Goal: Entertainment & Leisure: Consume media (video, audio)

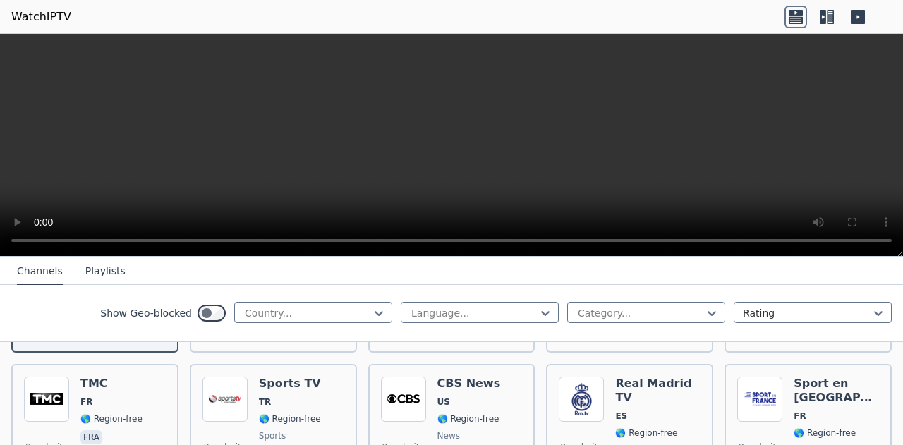
scroll to position [308, 0]
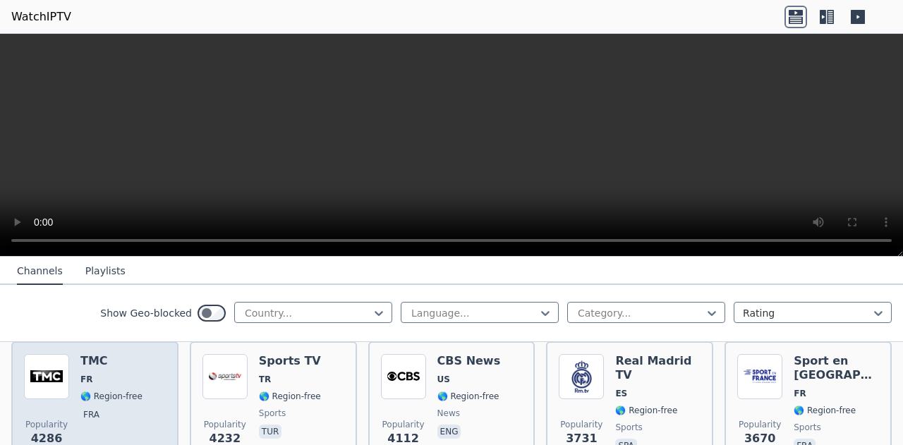
click at [104, 391] on span "🌎 Region-free" at bounding box center [111, 396] width 62 height 11
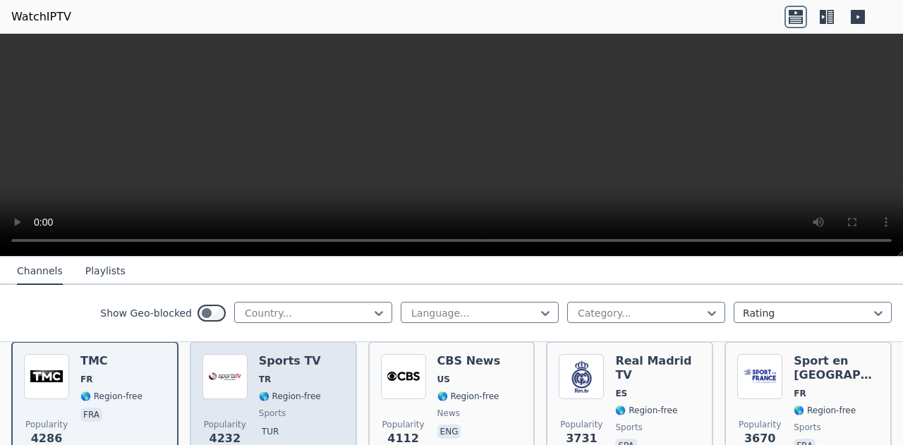
click at [340, 431] on div "Popularity 4232 Sports TV TR 🌎 Region-free sports tur" at bounding box center [273, 405] width 167 height 127
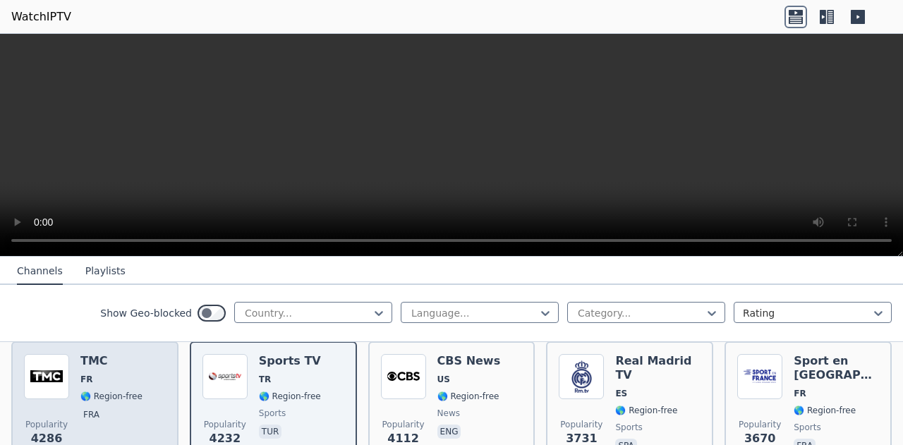
click at [100, 391] on span "🌎 Region-free" at bounding box center [111, 396] width 62 height 11
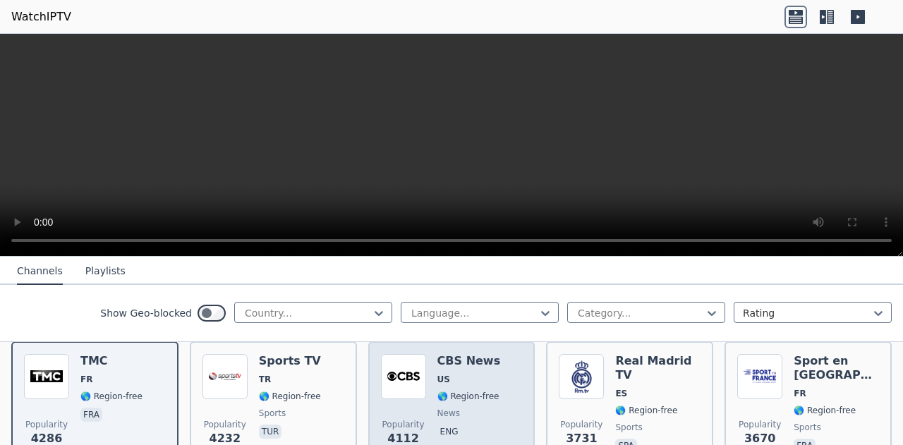
click at [388, 373] on img at bounding box center [403, 376] width 45 height 45
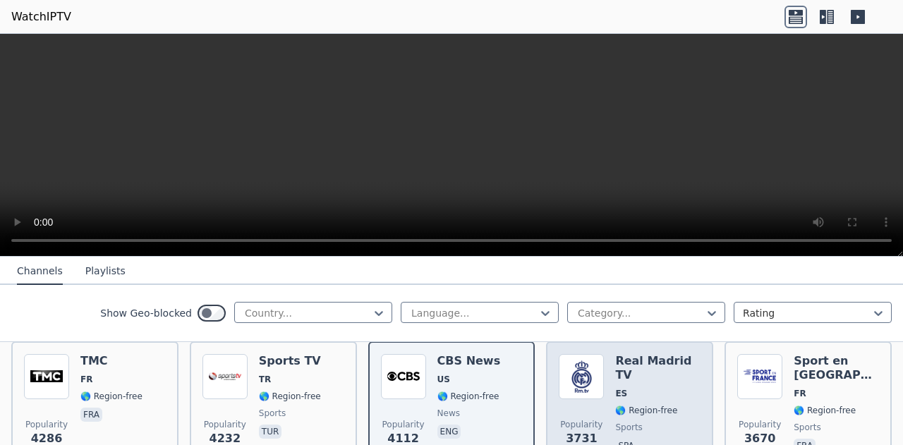
click at [577, 389] on div "Popularity 3731" at bounding box center [581, 405] width 45 height 102
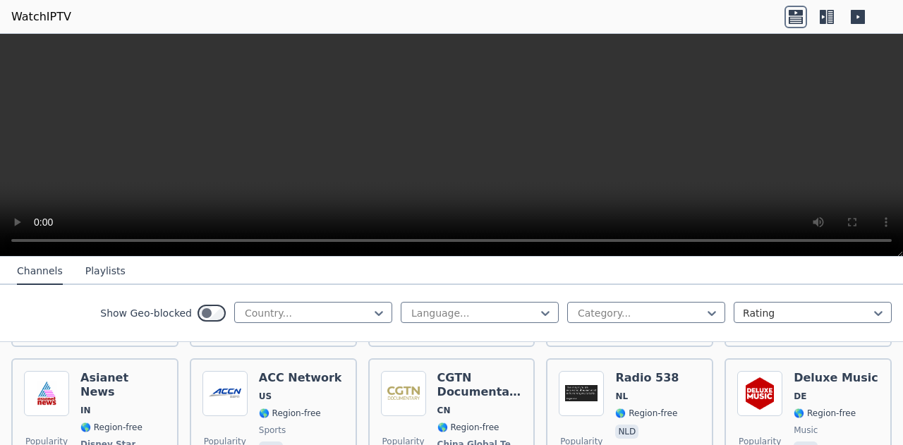
scroll to position [6809, 0]
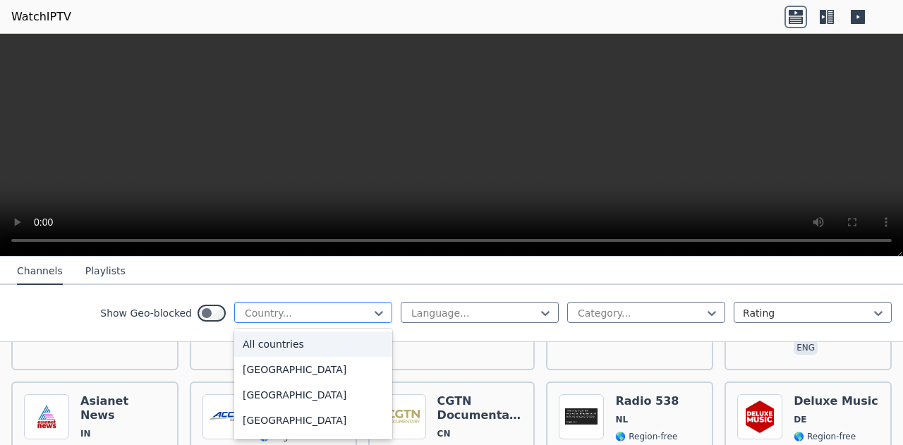
click at [330, 307] on div at bounding box center [308, 313] width 128 height 14
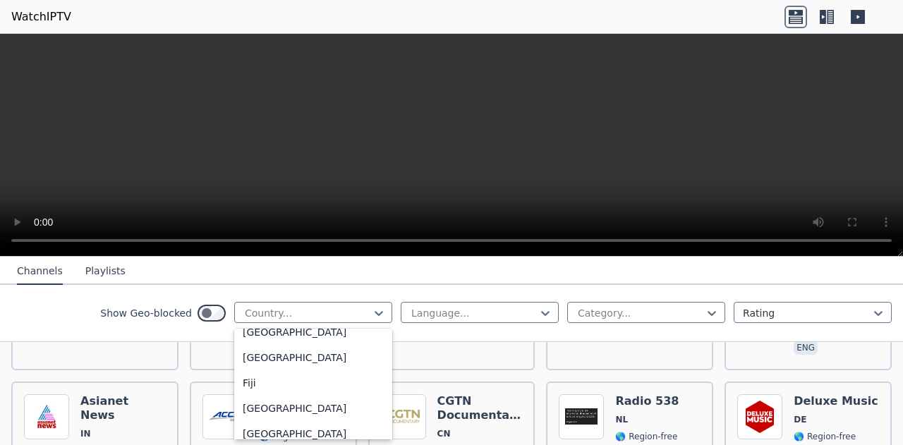
scroll to position [1594, 0]
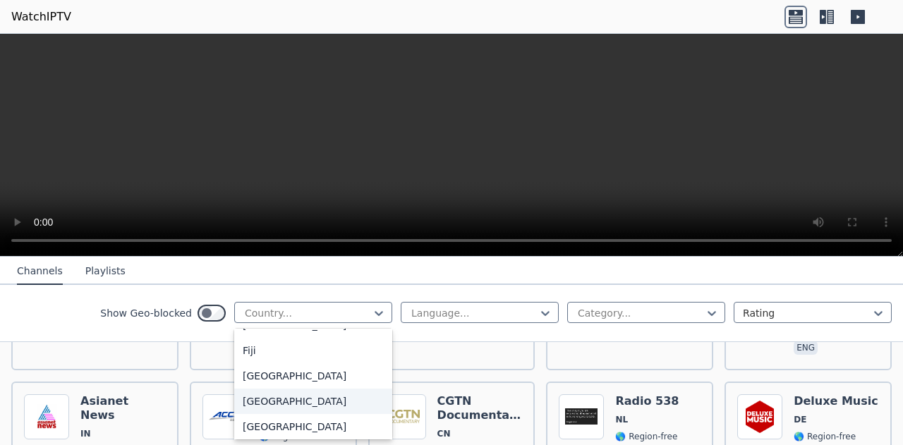
click at [332, 414] on div "[GEOGRAPHIC_DATA]" at bounding box center [313, 401] width 158 height 25
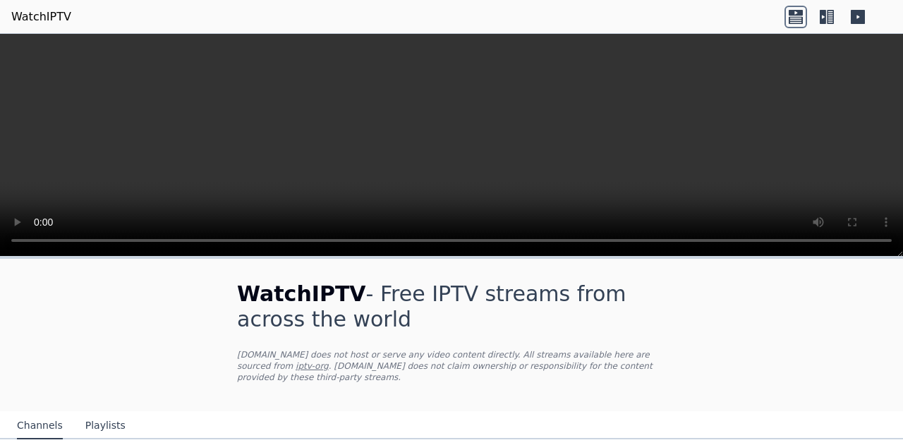
drag, startPoint x: 476, startPoint y: 317, endPoint x: 899, endPoint y: 272, distance: 425.9
click at [899, 272] on div "WatchIPTV - Free IPTV streams from across the world [DOMAIN_NAME] does not host…" at bounding box center [451, 351] width 903 height 189
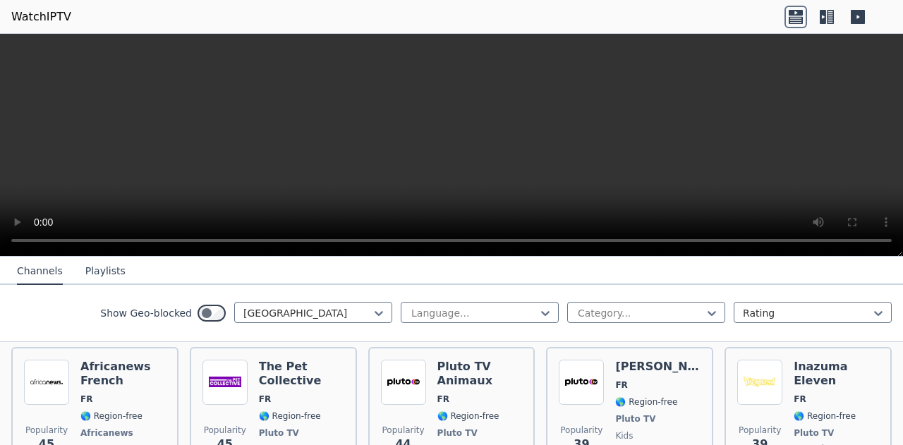
scroll to position [4317, 0]
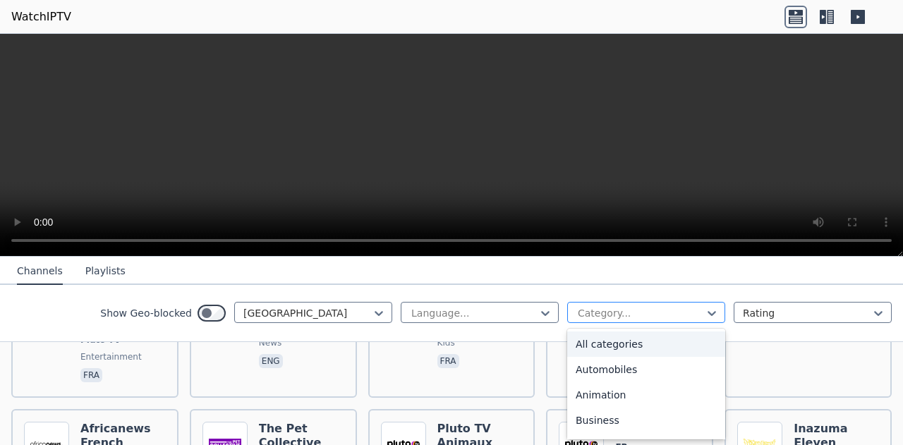
click at [658, 313] on div at bounding box center [641, 313] width 128 height 14
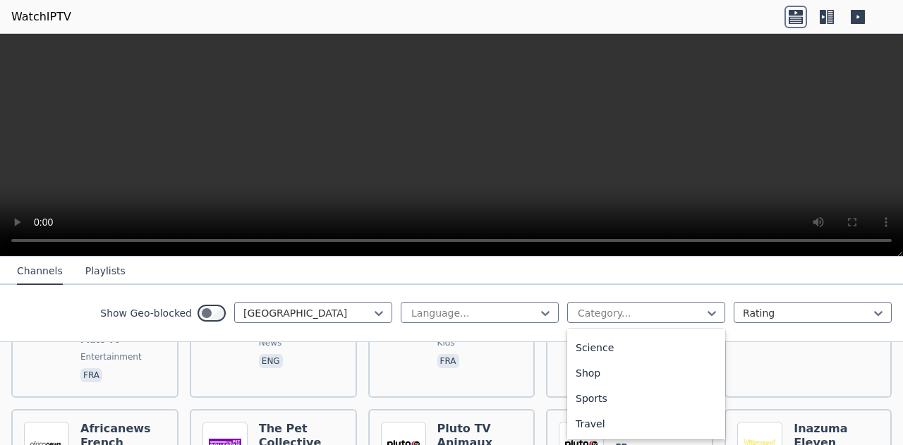
scroll to position [563, 0]
click at [643, 390] on div "Sports" at bounding box center [646, 390] width 158 height 25
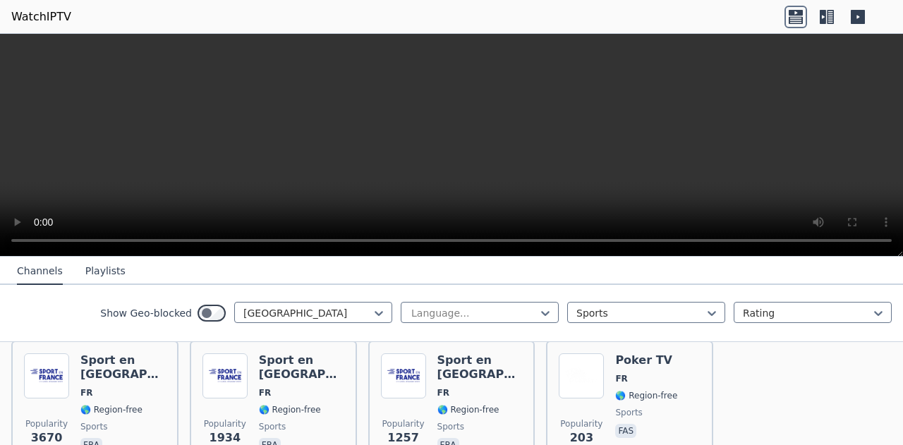
scroll to position [169, 0]
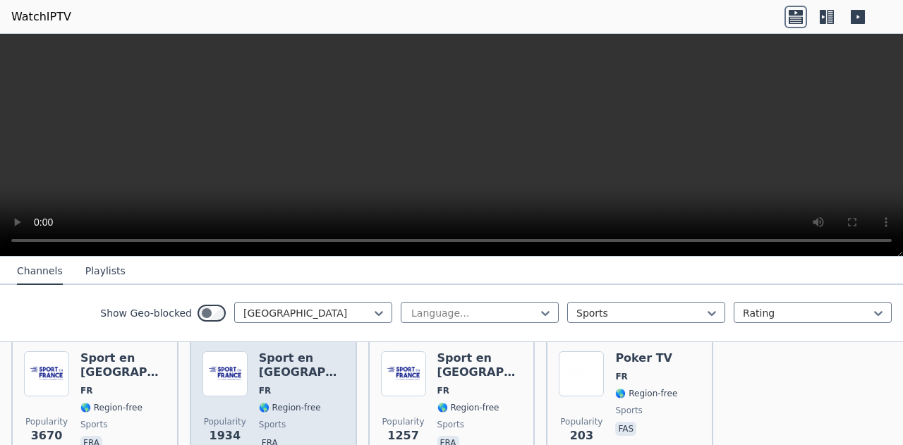
click at [250, 387] on div "Popularity 1934 Sport en [GEOGRAPHIC_DATA] FR 🌎 Region-free sports fra" at bounding box center [274, 403] width 142 height 102
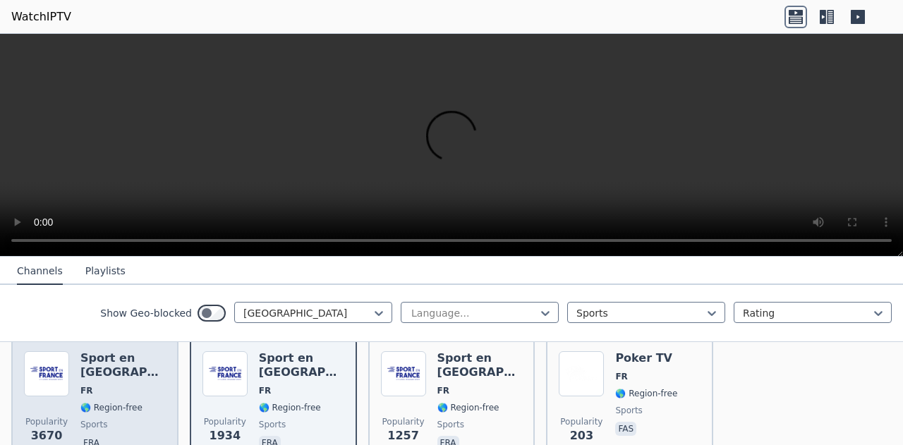
click at [69, 391] on div "Popularity 3670 Sport en [GEOGRAPHIC_DATA] FR 🌎 Region-free sports fra" at bounding box center [95, 403] width 142 height 102
